Goal: Task Accomplishment & Management: Manage account settings

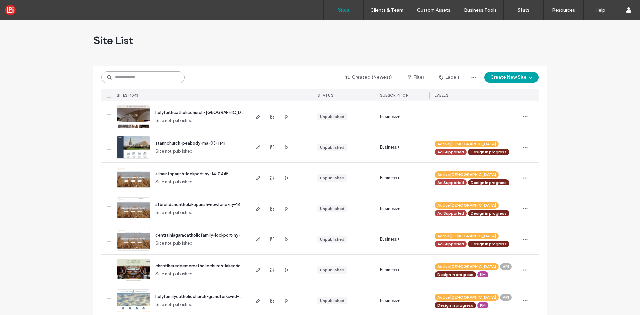
click at [134, 82] on input at bounding box center [142, 77] width 83 height 12
paste input "*******"
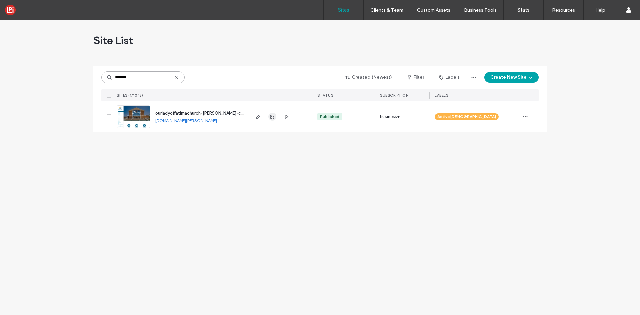
type input "*******"
click at [273, 118] on use "button" at bounding box center [272, 117] width 4 height 4
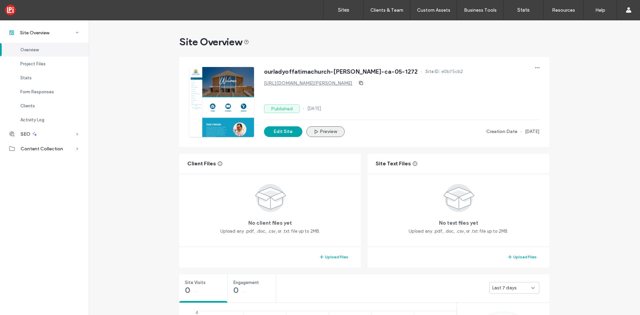
click at [326, 130] on button "Preview" at bounding box center [325, 131] width 38 height 11
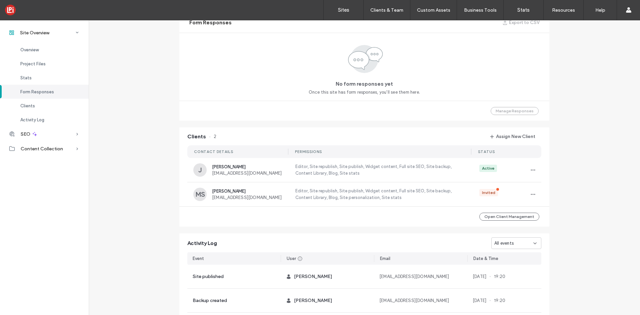
scroll to position [467, 0]
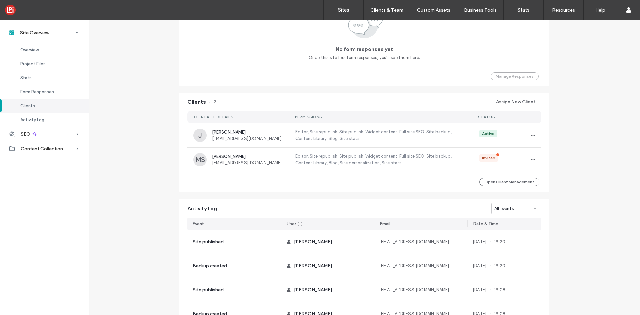
scroll to position [467, 0]
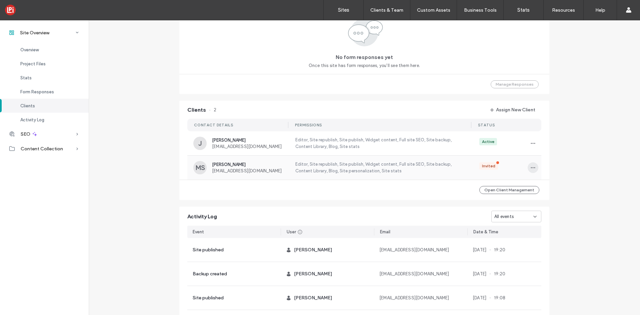
click at [530, 166] on icon "button" at bounding box center [532, 167] width 5 height 5
click at [549, 210] on span "View as Client" at bounding box center [553, 210] width 29 height 7
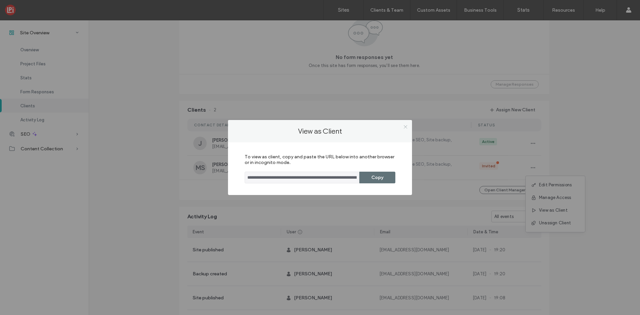
click at [403, 126] on icon at bounding box center [405, 126] width 5 height 5
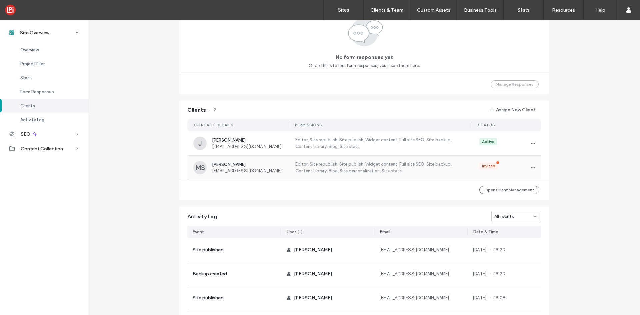
click at [238, 161] on div "[PERSON_NAME] [EMAIL_ADDRESS][DOMAIN_NAME] Editor, Site republish, Site publish…" at bounding box center [364, 168] width 354 height 24
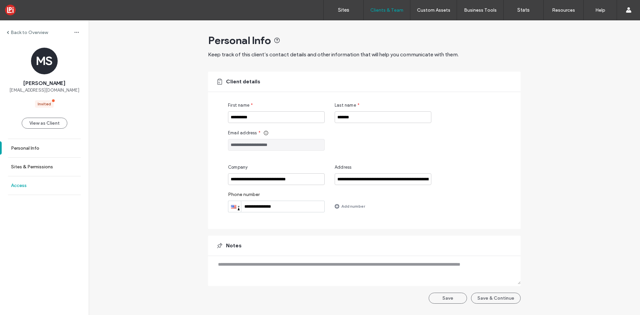
click at [30, 187] on link "Access" at bounding box center [44, 185] width 89 height 18
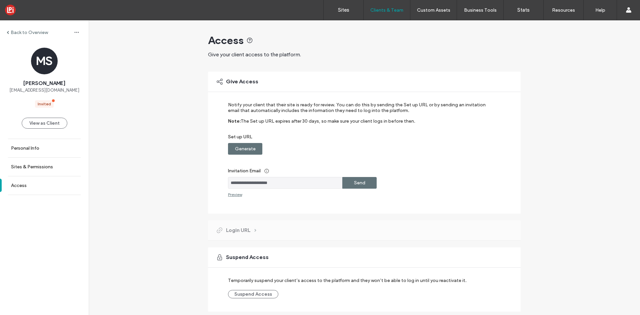
click at [251, 147] on label "Generate" at bounding box center [245, 149] width 21 height 12
click at [359, 152] on label "Copy" at bounding box center [360, 149] width 12 height 12
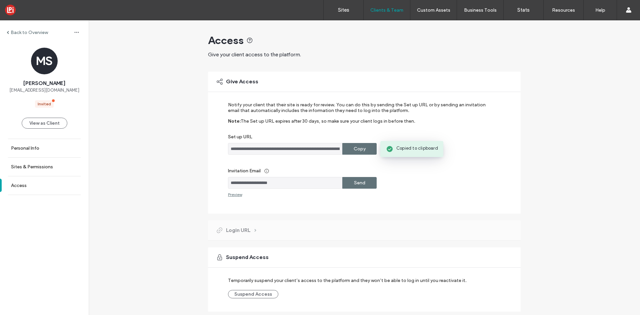
click at [358, 186] on label "Send" at bounding box center [359, 183] width 11 height 12
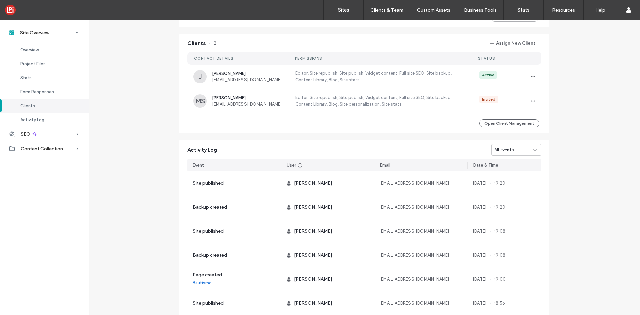
scroll to position [565, 0]
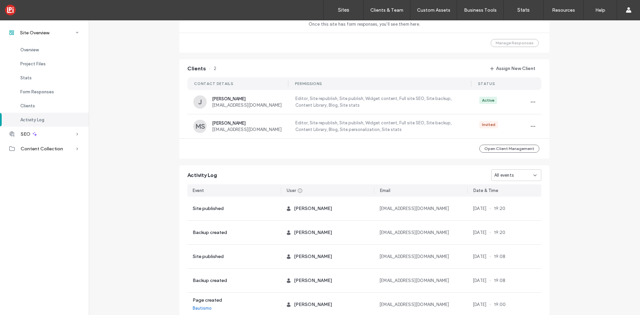
scroll to position [498, 0]
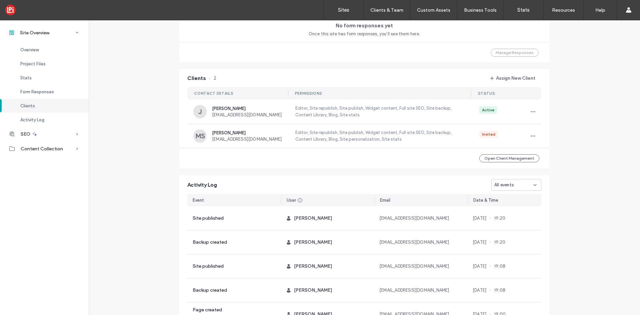
scroll to position [432, 0]
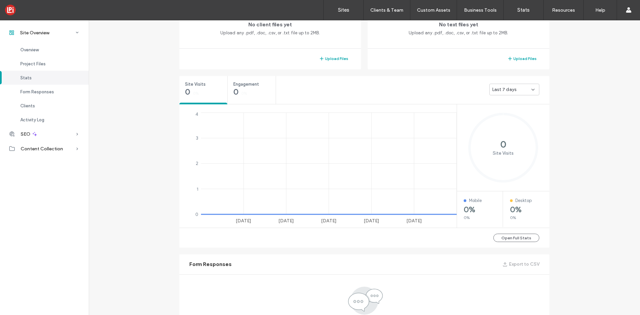
scroll to position [132, 0]
